Goal: Use online tool/utility: Utilize a website feature to perform a specific function

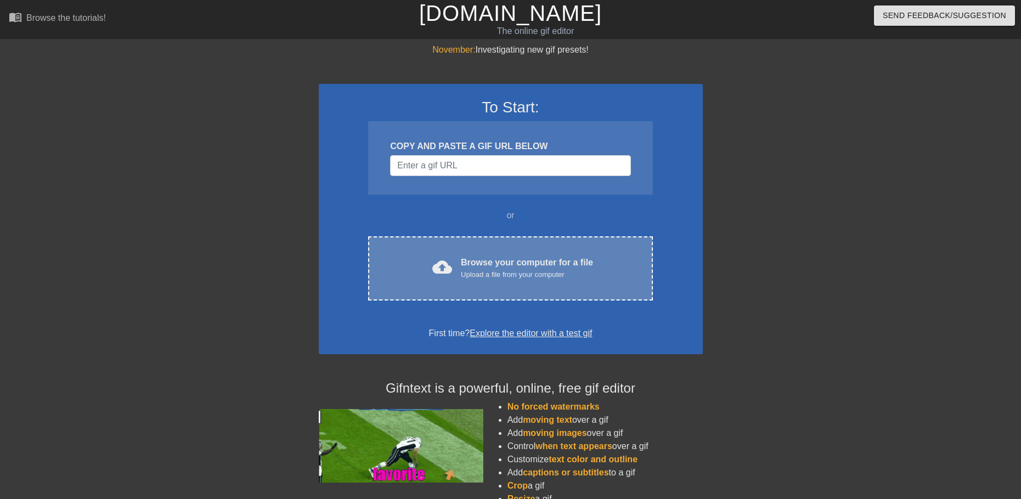
click at [446, 276] on span "cloud_upload" at bounding box center [442, 267] width 20 height 20
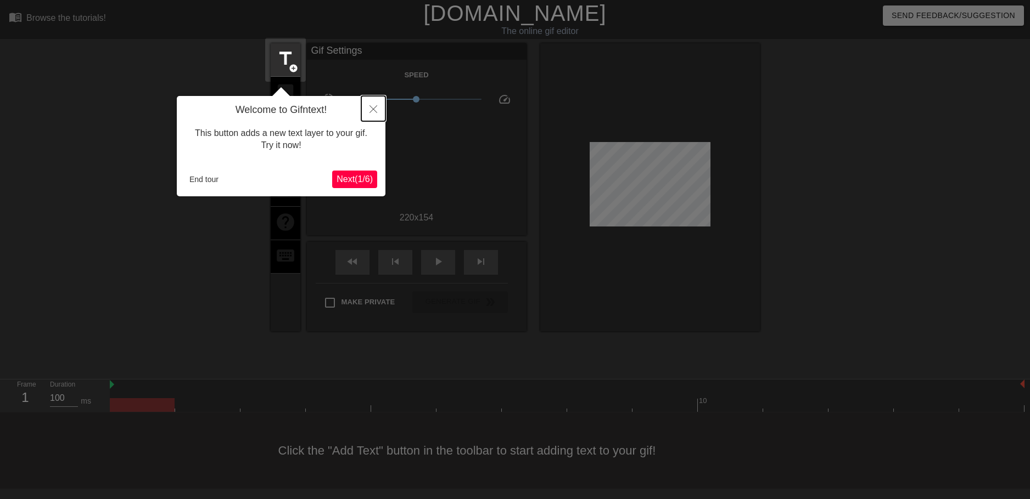
click at [372, 106] on icon "Close" at bounding box center [373, 109] width 8 height 8
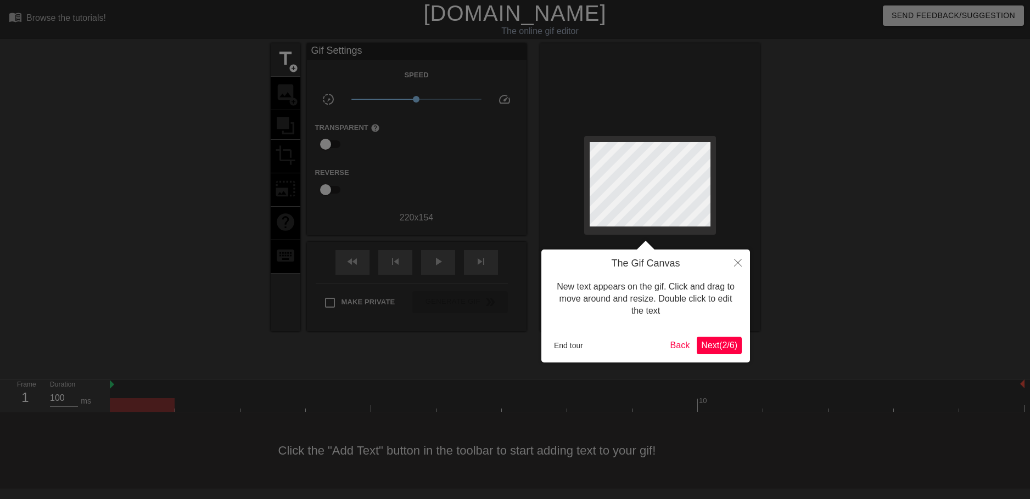
click at [711, 344] on span "Next ( 2 / 6 )" at bounding box center [719, 345] width 36 height 9
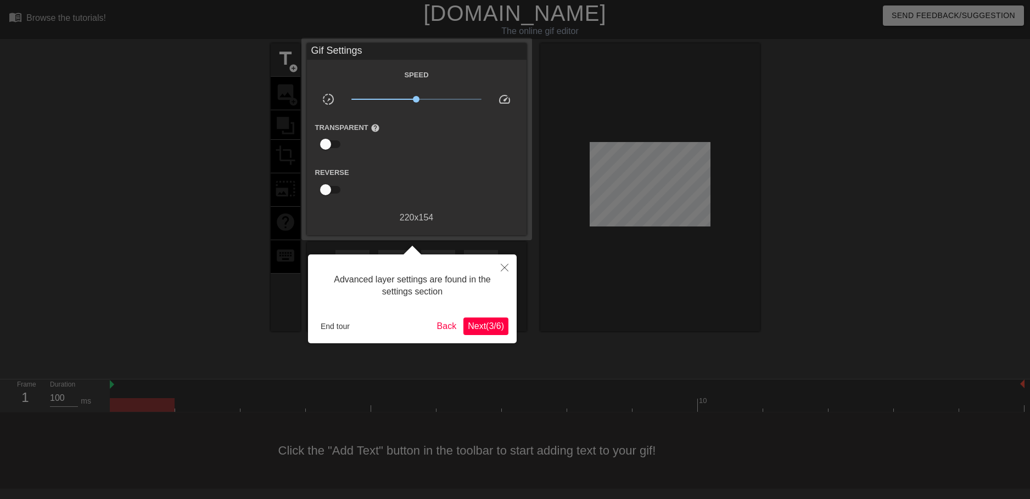
click at [482, 329] on span "Next ( 3 / 6 )" at bounding box center [486, 326] width 36 height 9
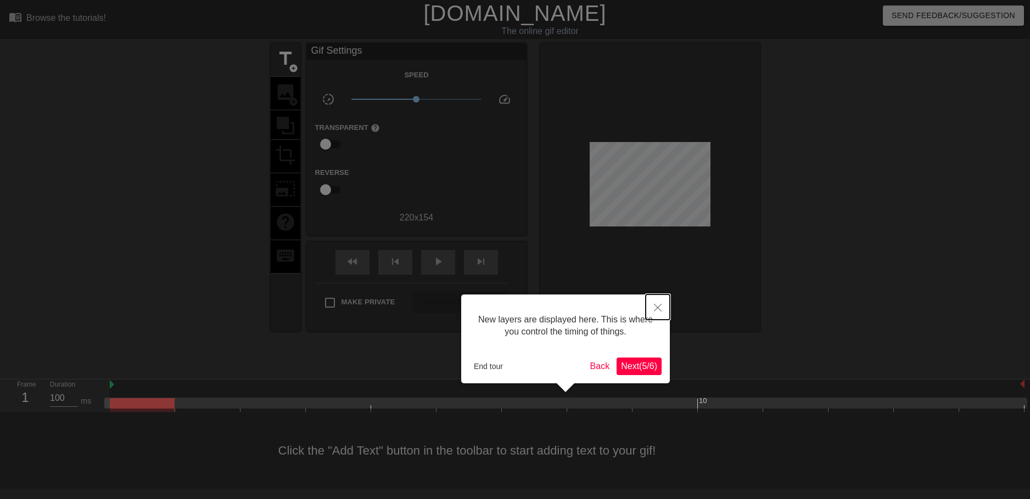
click at [653, 311] on button "Close" at bounding box center [657, 307] width 24 height 25
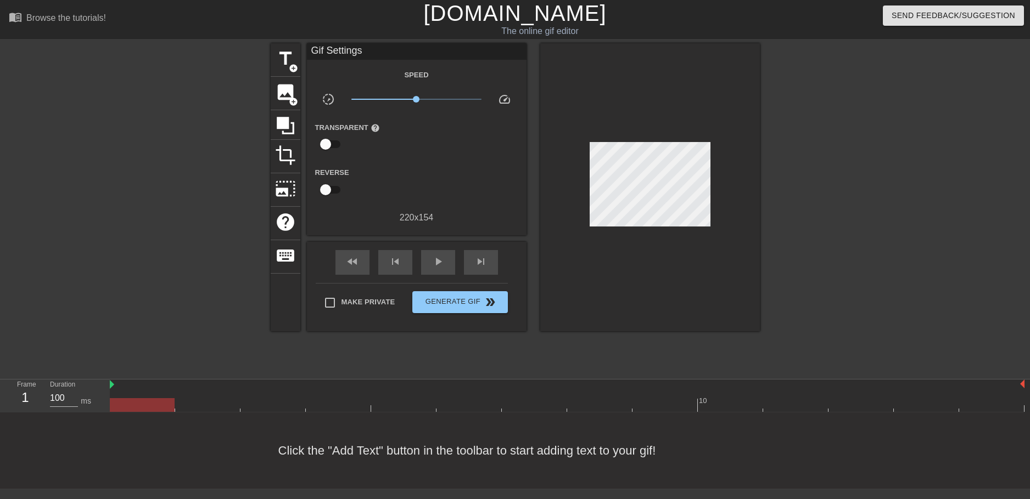
click at [335, 146] on input "checkbox" at bounding box center [325, 144] width 63 height 21
checkbox input "true"
click at [293, 60] on span "title" at bounding box center [285, 58] width 21 height 21
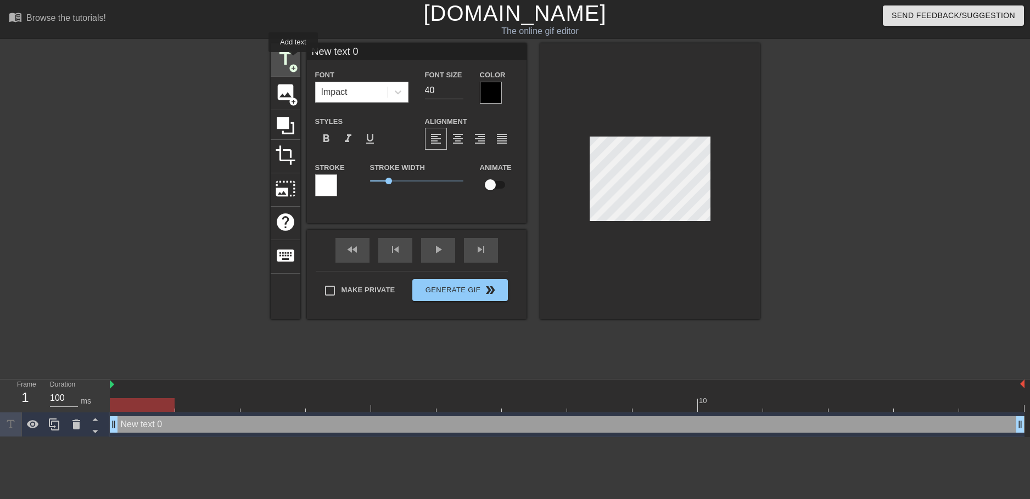
scroll to position [0, 0]
drag, startPoint x: 293, startPoint y: 60, endPoint x: 502, endPoint y: 128, distance: 219.6
click at [507, 129] on div "format_align_justify" at bounding box center [502, 139] width 22 height 22
click at [373, 53] on input "New text 0" at bounding box center [417, 51] width 220 height 16
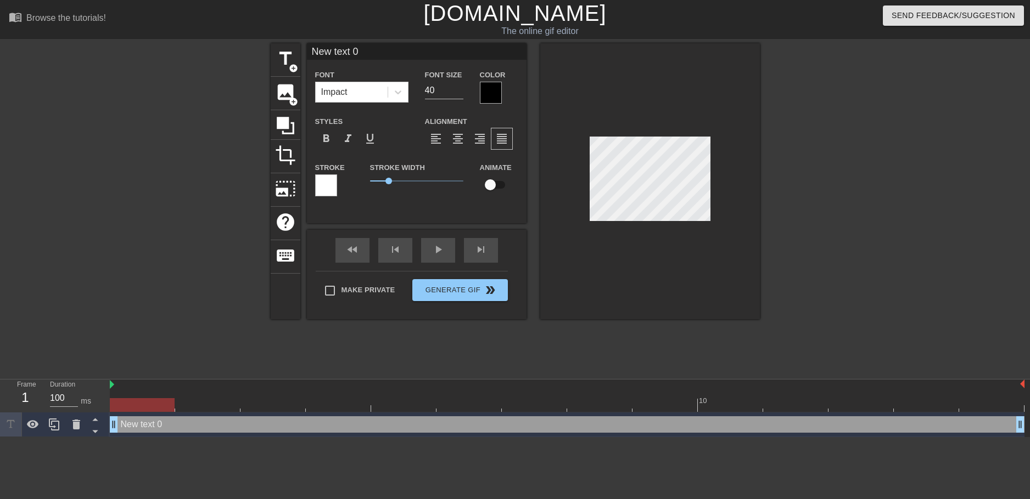
click at [373, 53] on input "New text 0" at bounding box center [417, 51] width 220 height 16
type input "RAGH"
click at [499, 88] on div at bounding box center [491, 93] width 22 height 22
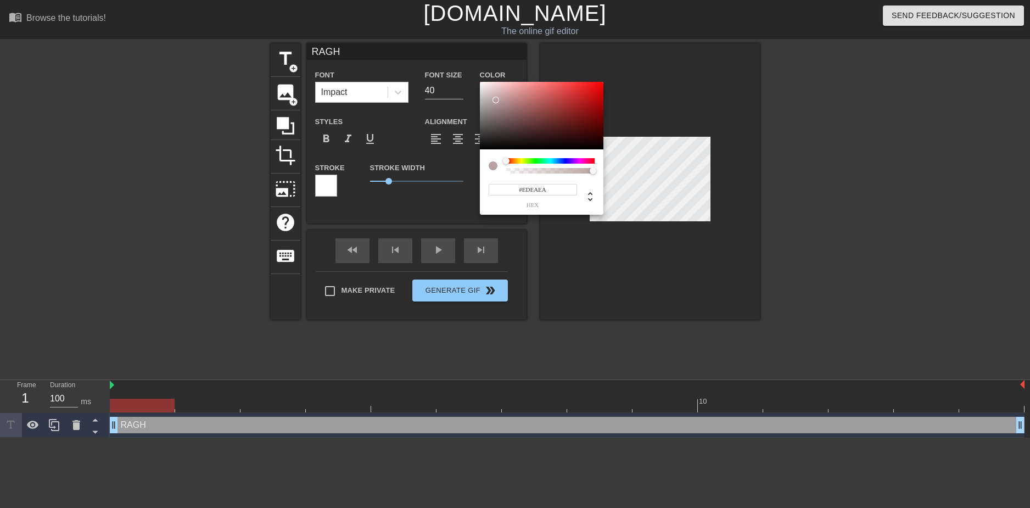
type input "#FFFFFF"
drag, startPoint x: 495, startPoint y: 100, endPoint x: 465, endPoint y: 69, distance: 43.1
click at [465, 69] on div "#FFFFFF hex" at bounding box center [515, 254] width 1030 height 508
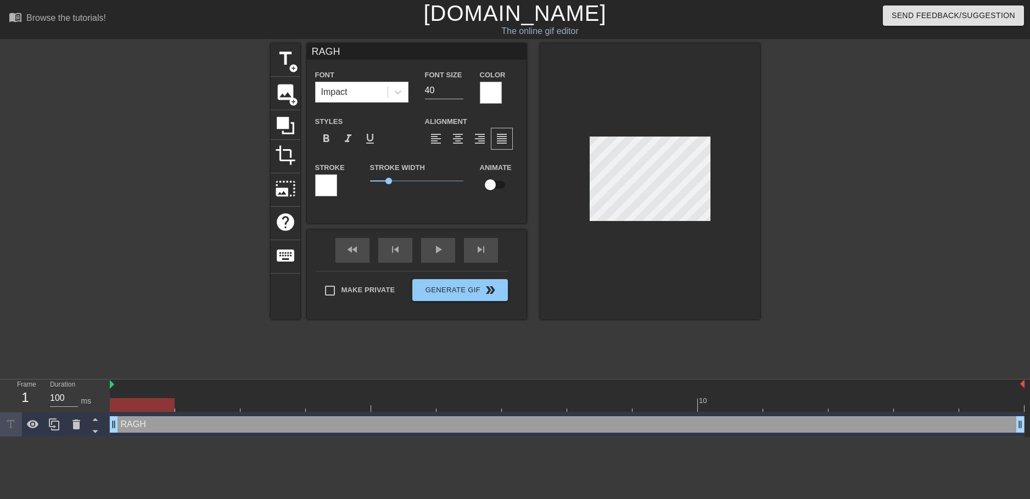
click at [327, 189] on div at bounding box center [326, 186] width 22 height 22
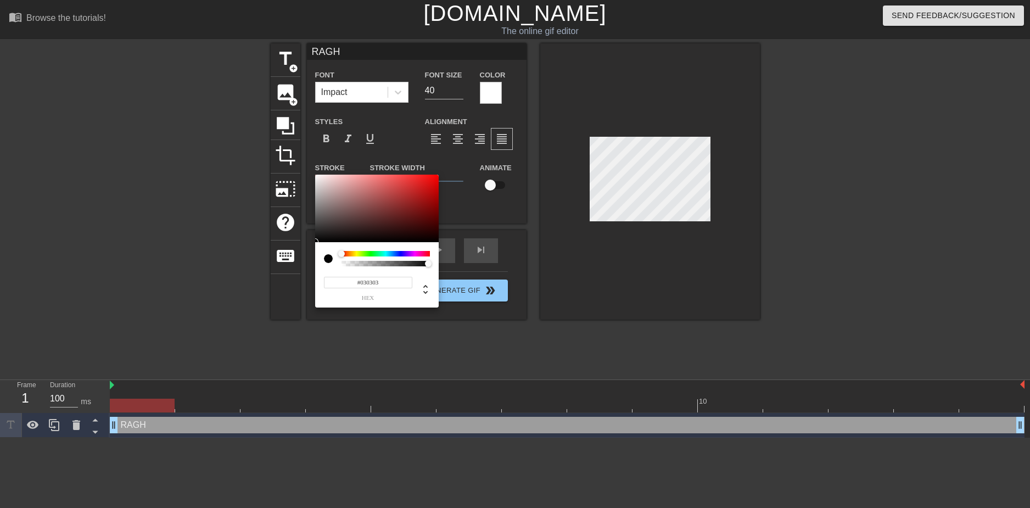
type input "#000000"
drag, startPoint x: 371, startPoint y: 209, endPoint x: 317, endPoint y: 244, distance: 64.5
click at [317, 244] on div "#000000 hex" at bounding box center [376, 241] width 123 height 133
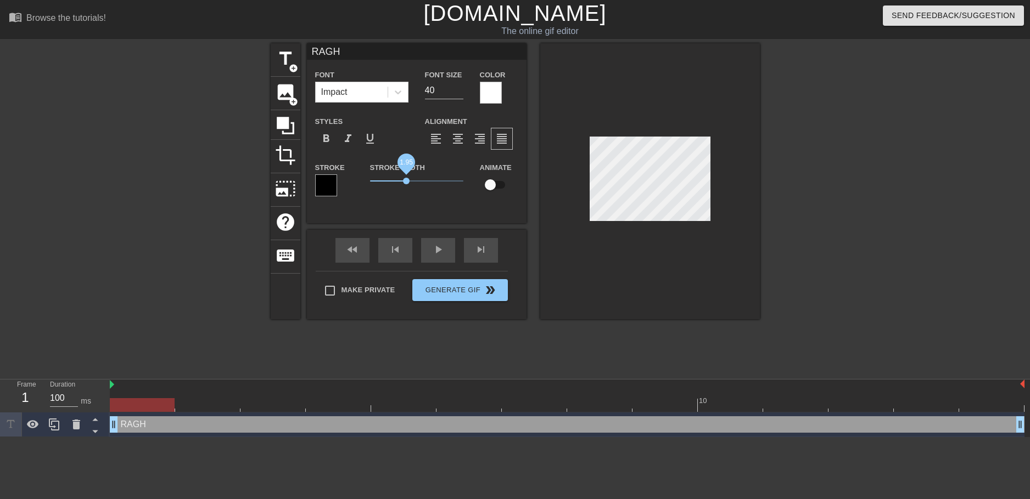
drag, startPoint x: 391, startPoint y: 180, endPoint x: 406, endPoint y: 178, distance: 15.5
click at [406, 178] on span "1.95" at bounding box center [406, 181] width 7 height 7
click at [466, 201] on div "Stroke Width 1.95" at bounding box center [417, 184] width 110 height 46
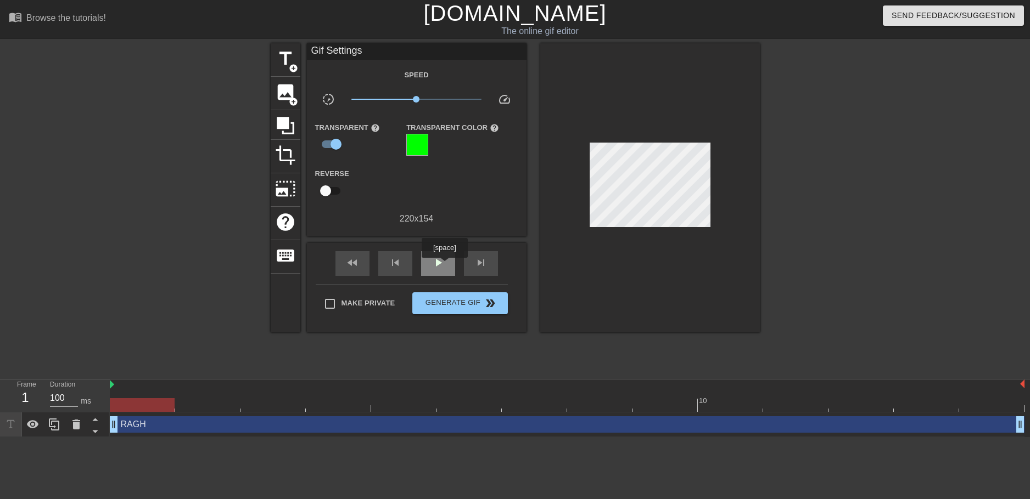
click at [444, 266] on span "play_arrow" at bounding box center [437, 262] width 13 height 13
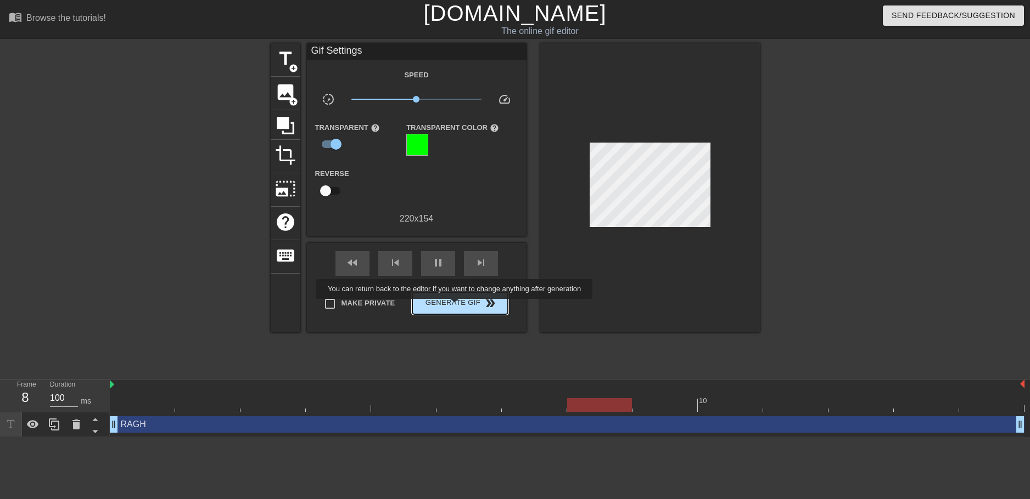
click at [456, 307] on span "Generate Gif double_arrow" at bounding box center [460, 303] width 86 height 13
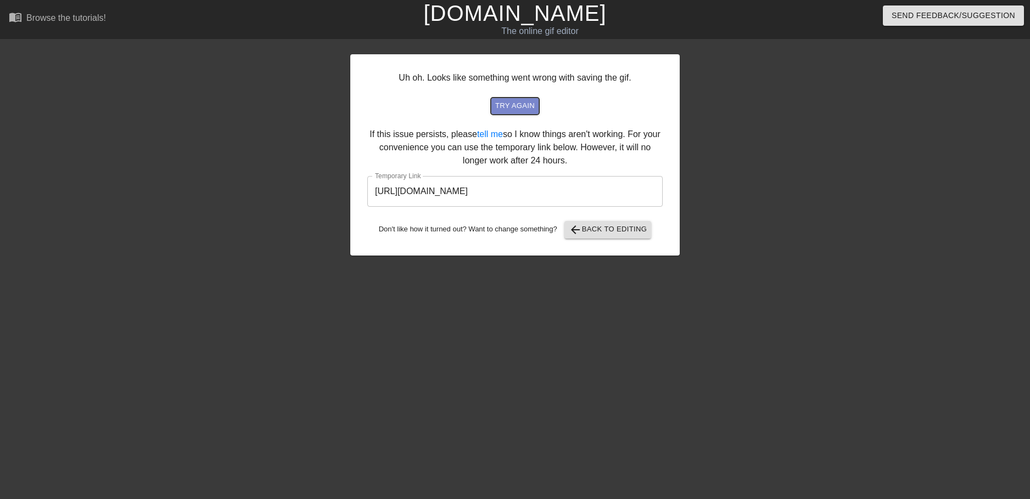
click at [530, 110] on span "try again" at bounding box center [515, 106] width 40 height 13
click at [535, 195] on input "[URL][DOMAIN_NAME]" at bounding box center [514, 191] width 295 height 31
click at [544, 191] on input "[URL][DOMAIN_NAME]" at bounding box center [514, 191] width 295 height 31
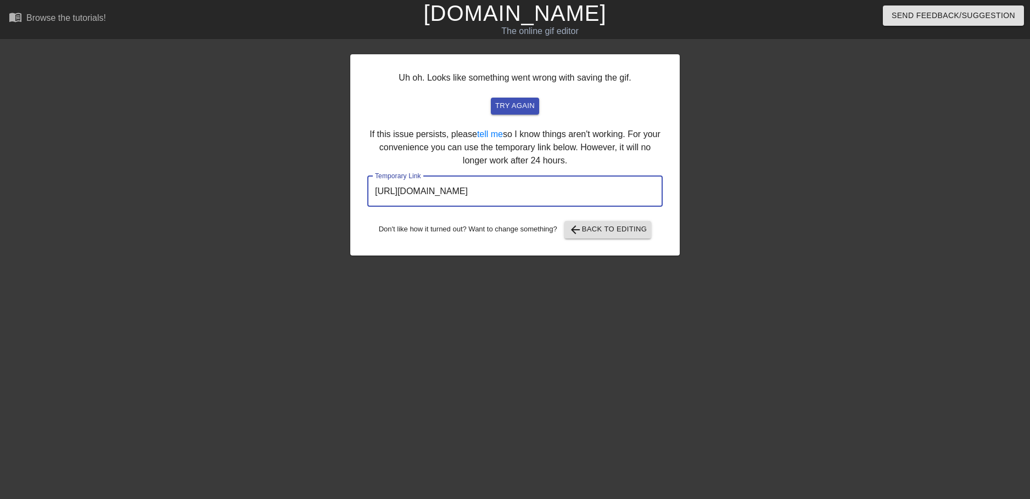
click at [544, 191] on input "[URL][DOMAIN_NAME]" at bounding box center [514, 191] width 295 height 31
drag, startPoint x: 772, startPoint y: 152, endPoint x: 842, endPoint y: 38, distance: 133.6
click at [772, 151] on div at bounding box center [775, 207] width 165 height 329
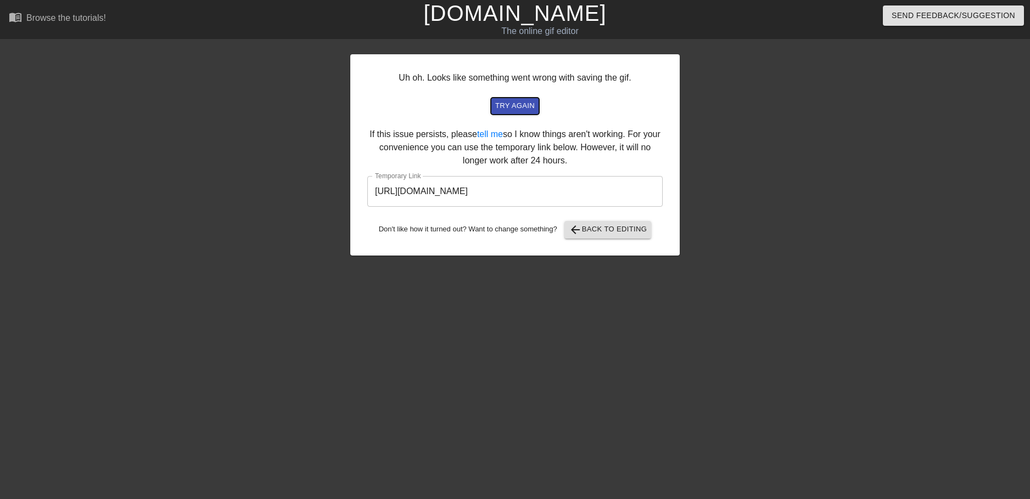
click at [523, 105] on span "try again" at bounding box center [515, 106] width 40 height 13
click at [610, 233] on span "arrow_back Back to Editing" at bounding box center [608, 229] width 78 height 13
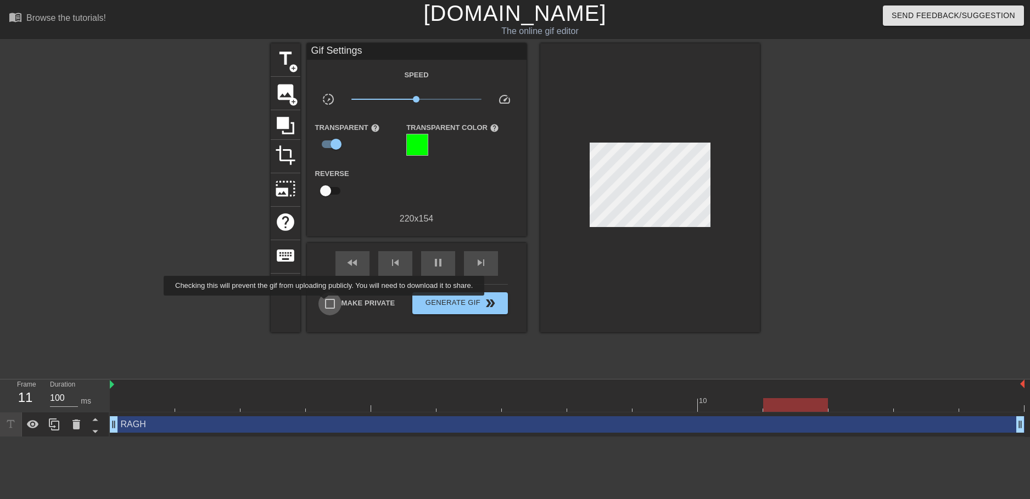
click at [326, 304] on input "Make Private" at bounding box center [329, 304] width 23 height 23
checkbox input "true"
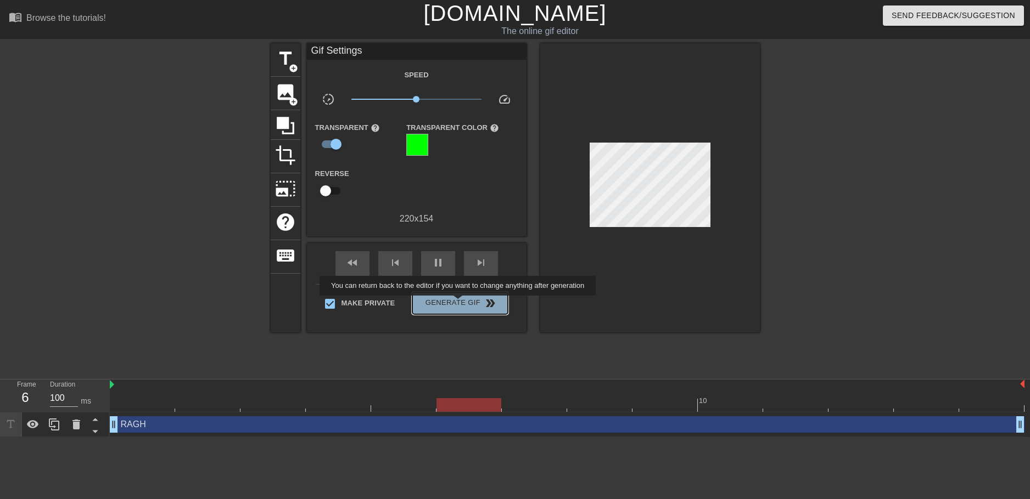
click at [459, 304] on span "Generate Gif double_arrow" at bounding box center [460, 303] width 86 height 13
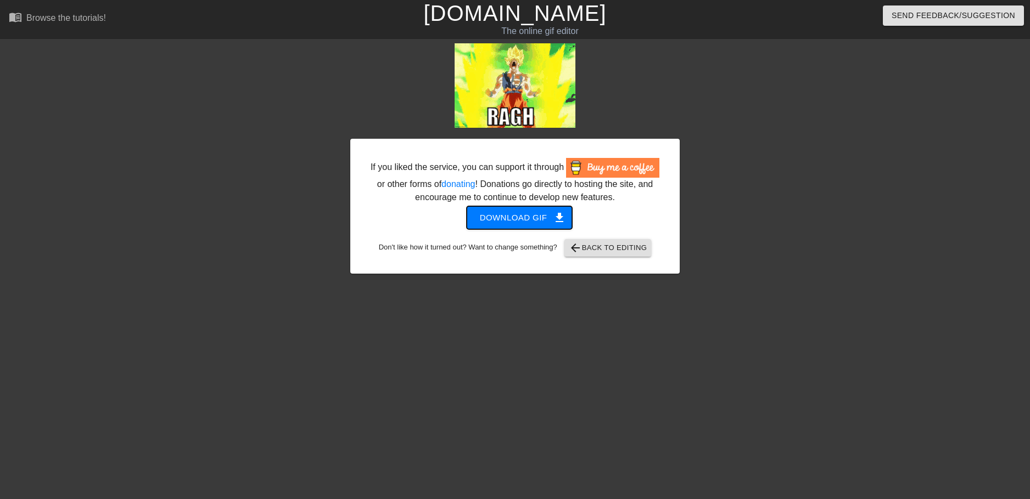
click at [526, 220] on span "Download gif get_app" at bounding box center [520, 218] width 80 height 14
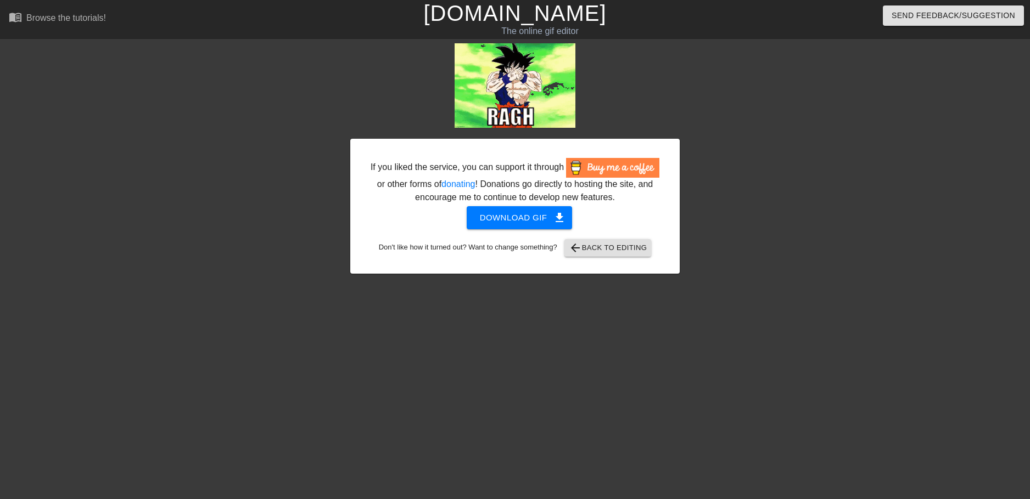
click at [824, 195] on div at bounding box center [775, 207] width 165 height 329
